Goal: Task Accomplishment & Management: Complete application form

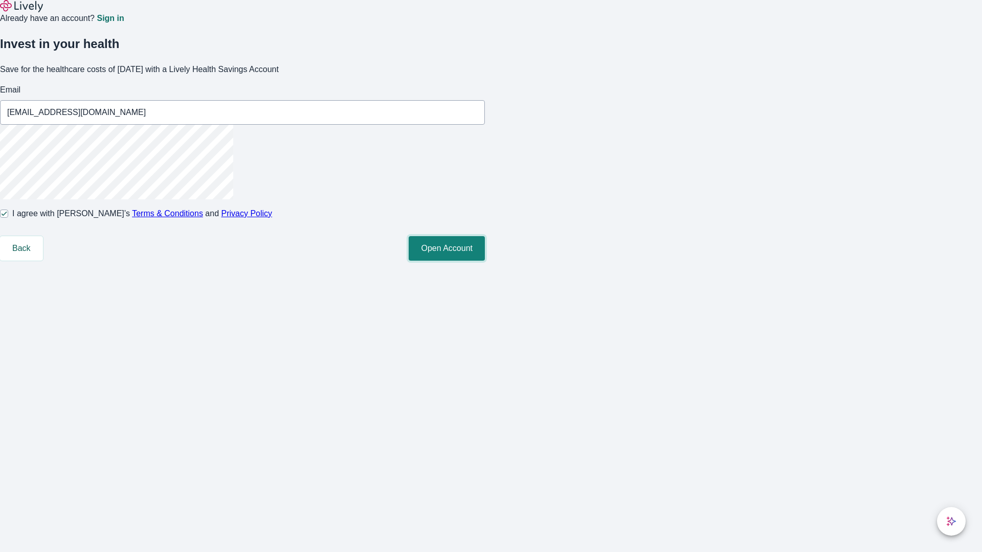
click at [485, 261] on button "Open Account" at bounding box center [447, 248] width 76 height 25
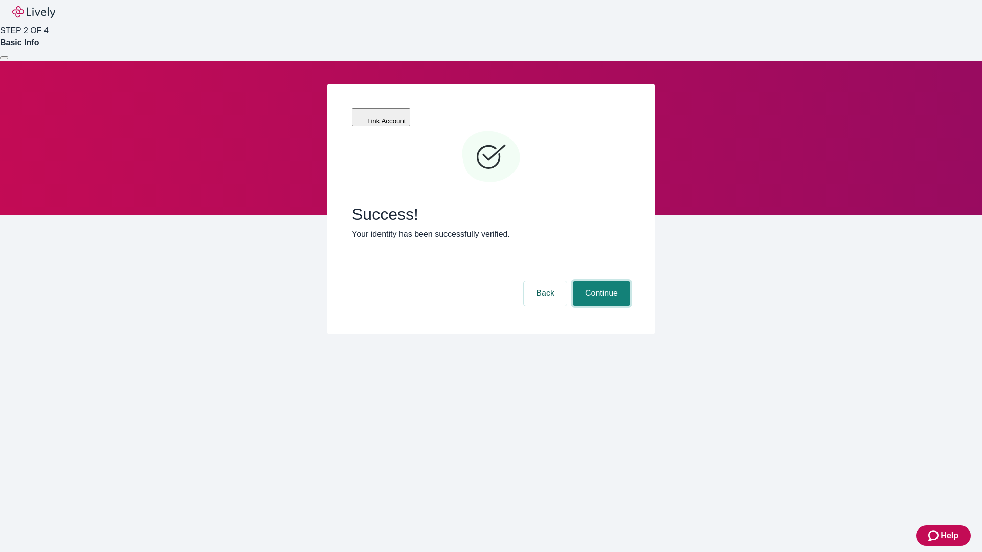
click at [600, 281] on button "Continue" at bounding box center [601, 293] width 57 height 25
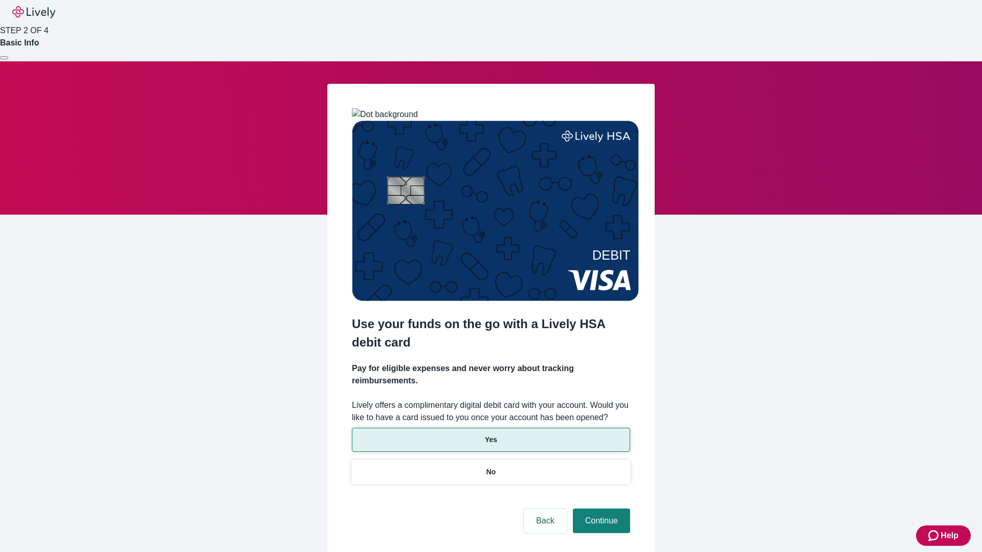
click at [491, 435] on p "Yes" at bounding box center [491, 440] width 12 height 11
click at [600, 509] on button "Continue" at bounding box center [601, 521] width 57 height 25
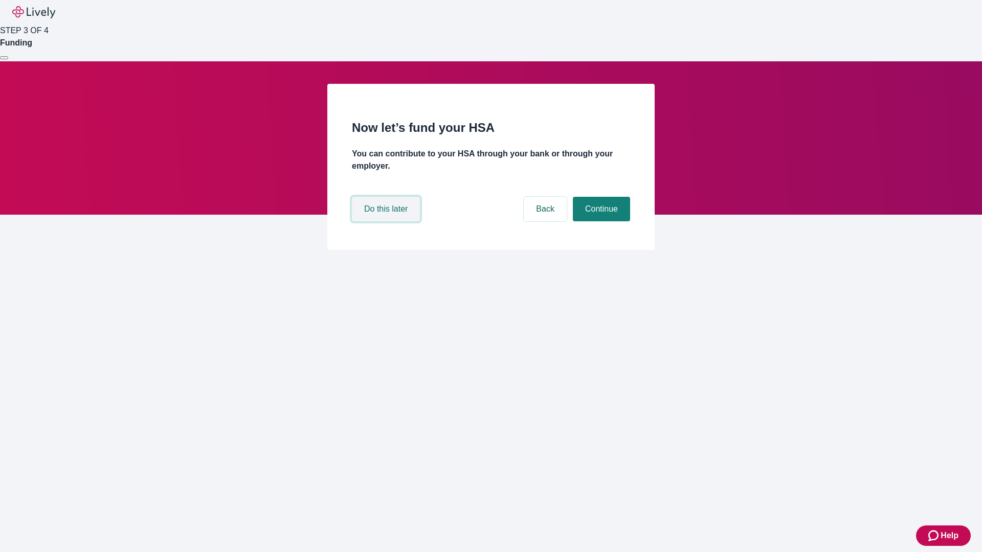
click at [387, 221] on button "Do this later" at bounding box center [386, 209] width 68 height 25
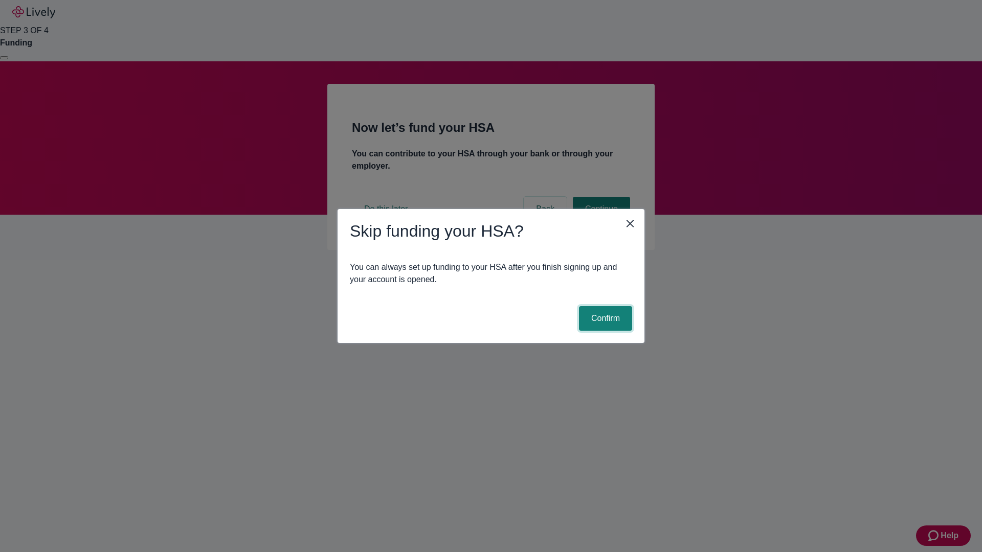
click at [604, 319] on button "Confirm" at bounding box center [605, 318] width 53 height 25
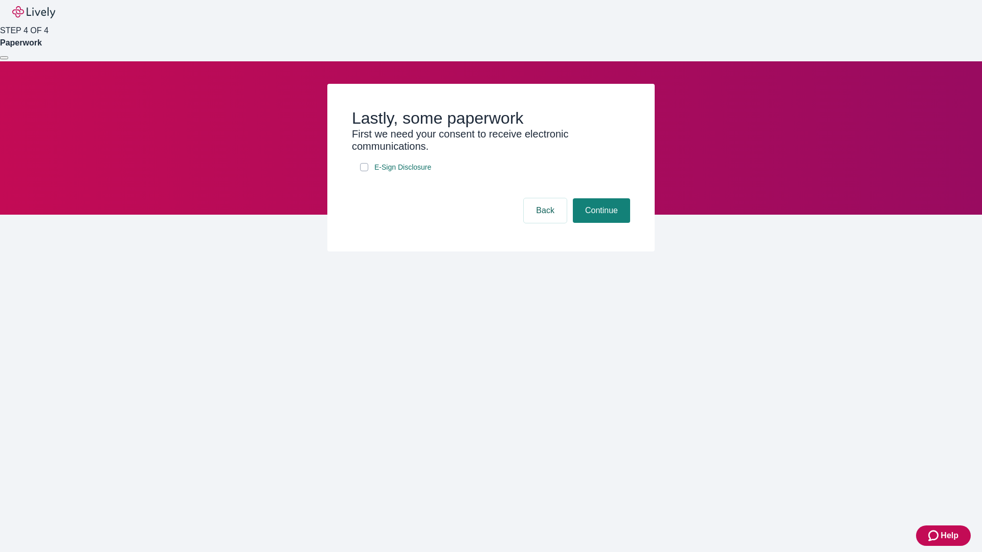
click at [364, 171] on input "E-Sign Disclosure" at bounding box center [364, 167] width 8 height 8
checkbox input "true"
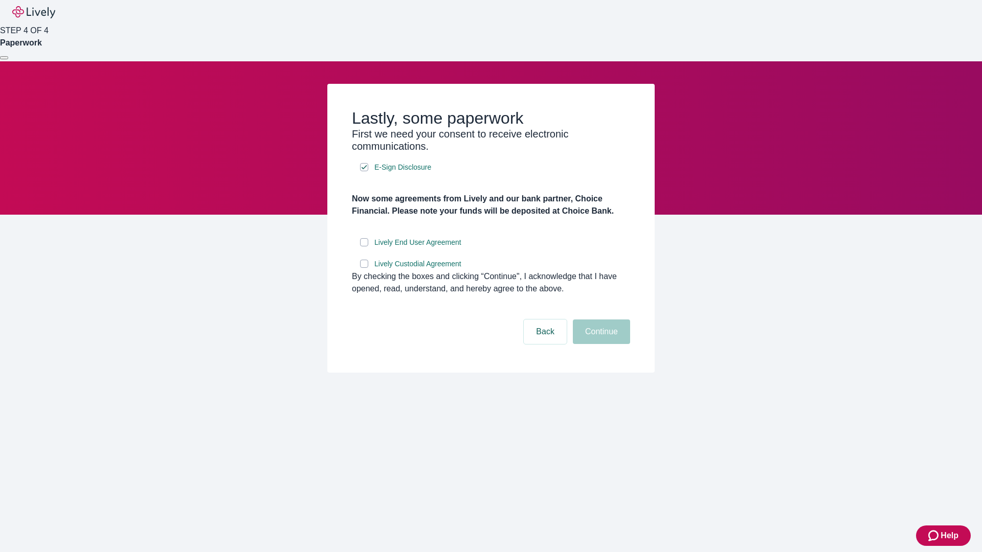
click at [364, 247] on input "Lively End User Agreement" at bounding box center [364, 242] width 8 height 8
checkbox input "true"
click at [364, 268] on input "Lively Custodial Agreement" at bounding box center [364, 264] width 8 height 8
checkbox input "true"
click at [600, 344] on button "Continue" at bounding box center [601, 332] width 57 height 25
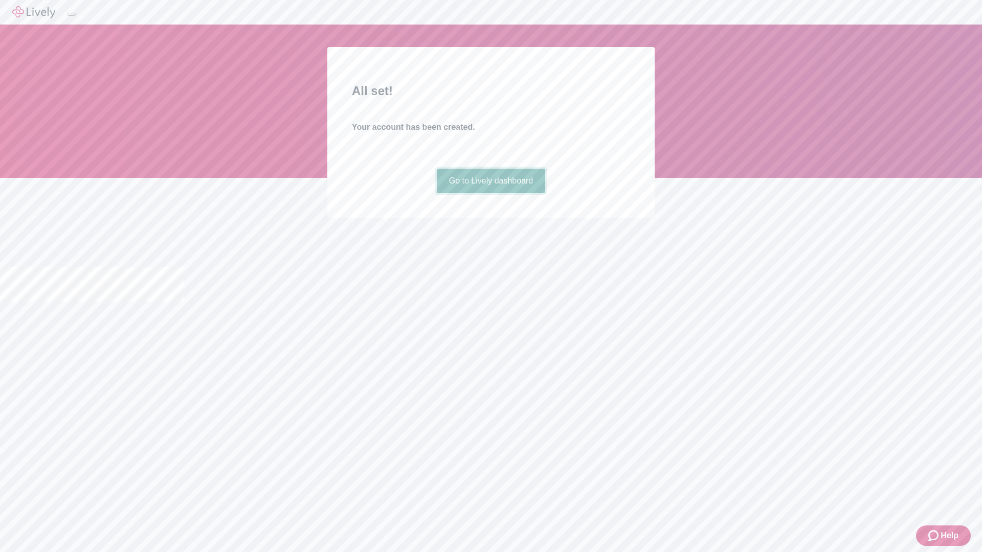
click at [491, 193] on link "Go to Lively dashboard" at bounding box center [491, 181] width 109 height 25
